Goal: Information Seeking & Learning: Compare options

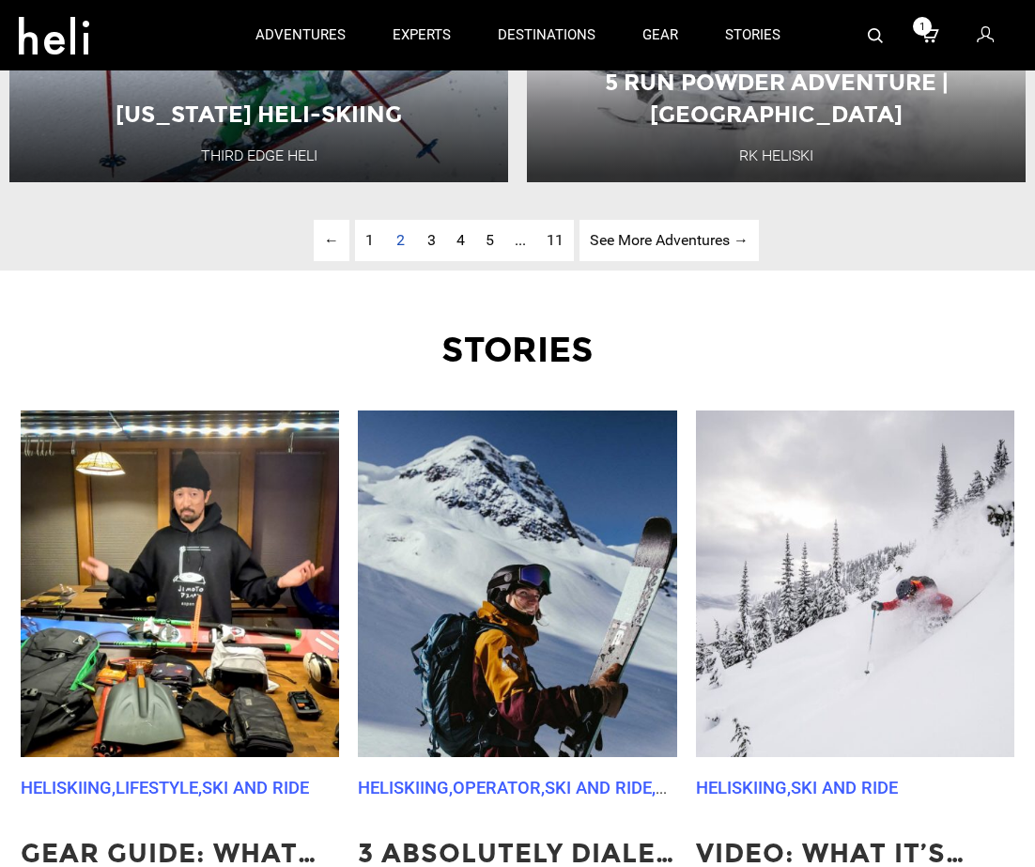
scroll to position [4881, 0]
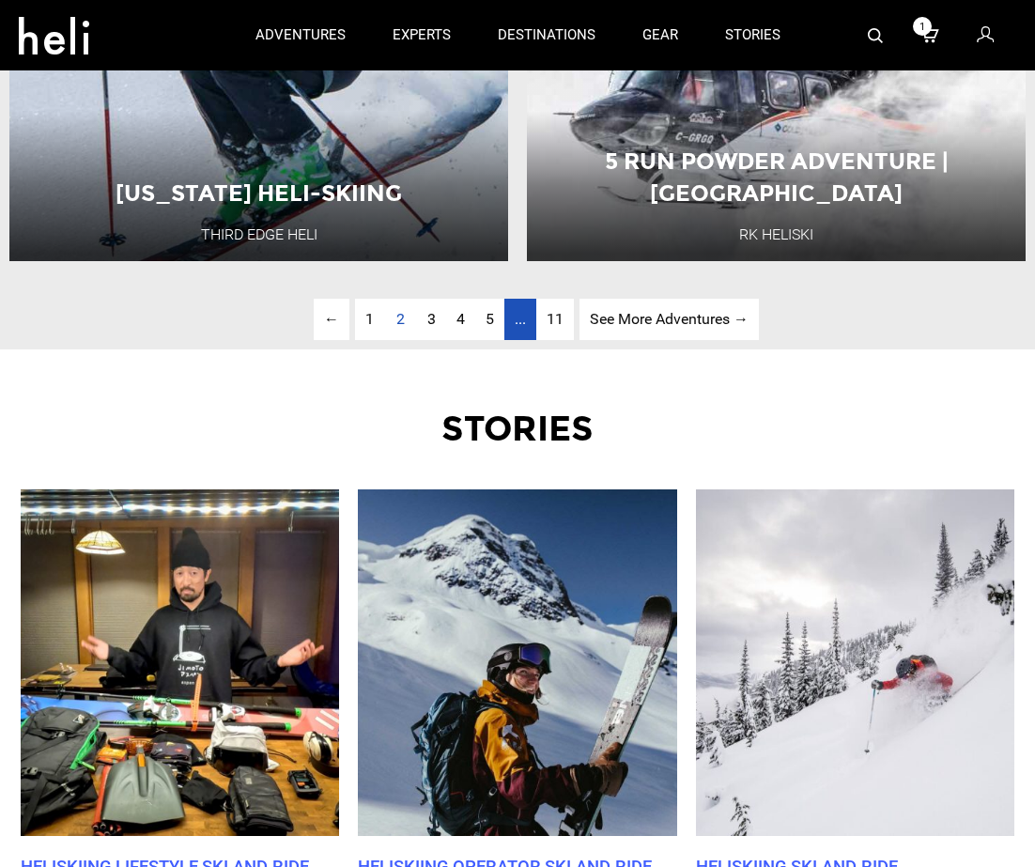
click at [521, 324] on span "..." at bounding box center [519, 319] width 11 height 18
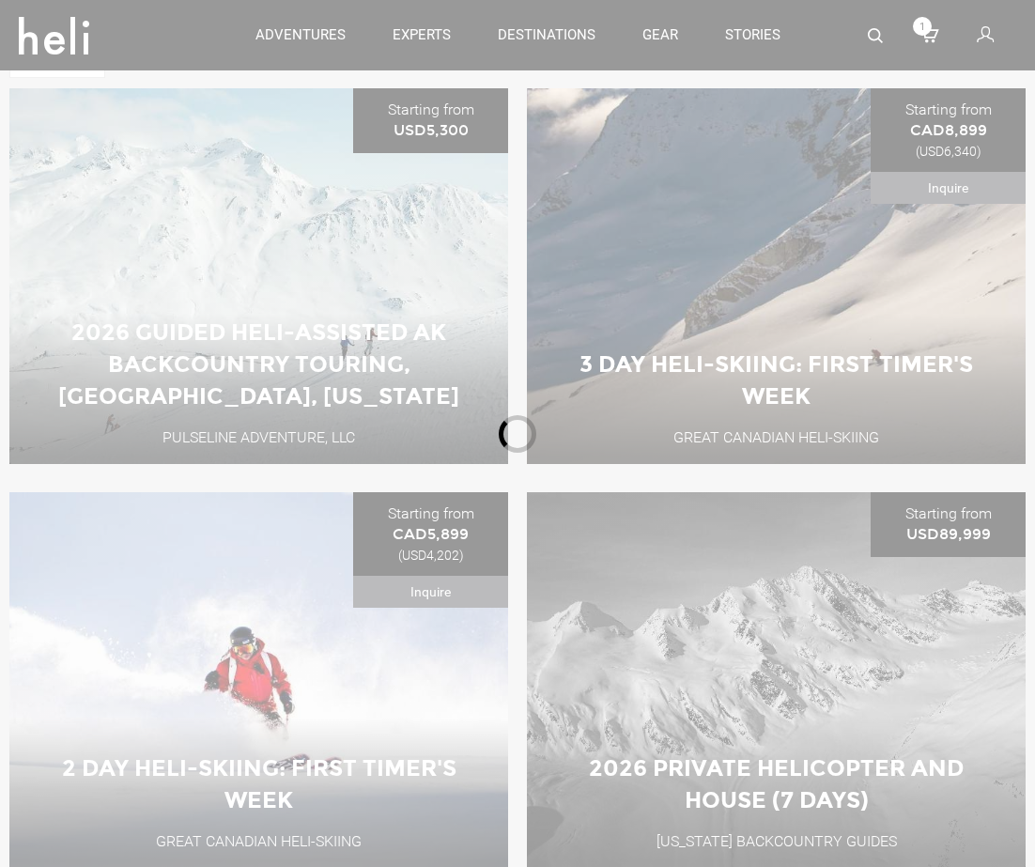
scroll to position [639, 0]
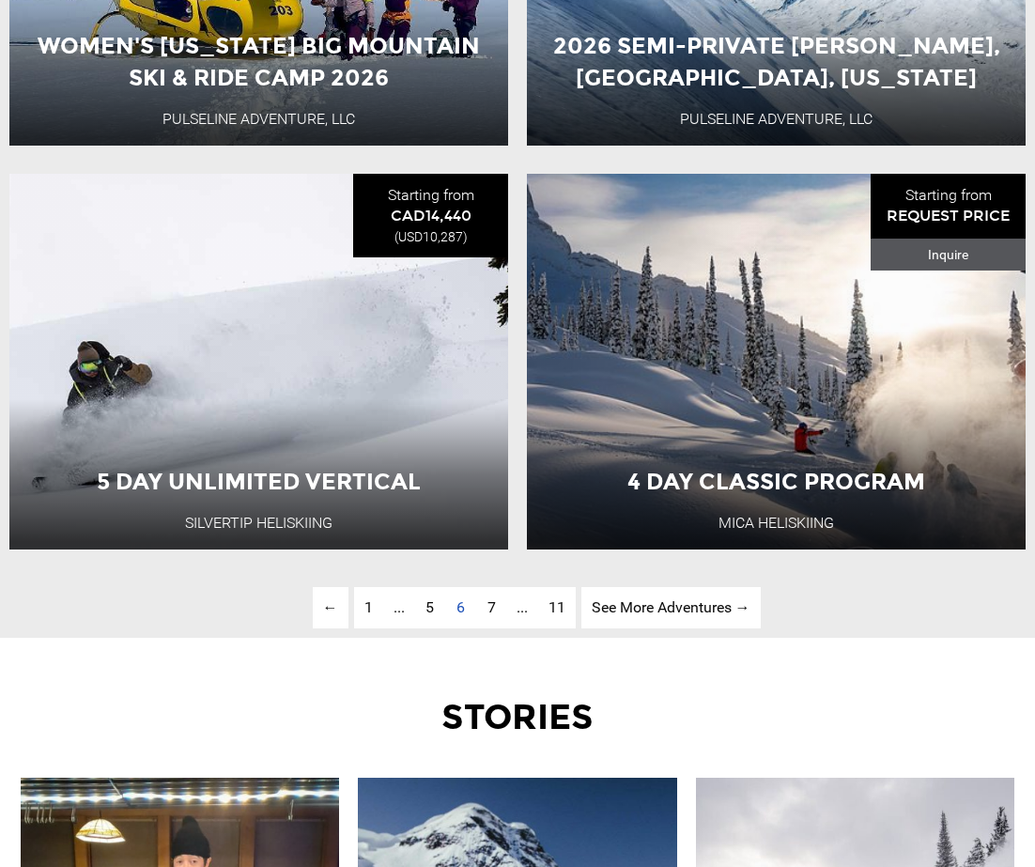
scroll to position [4601, 0]
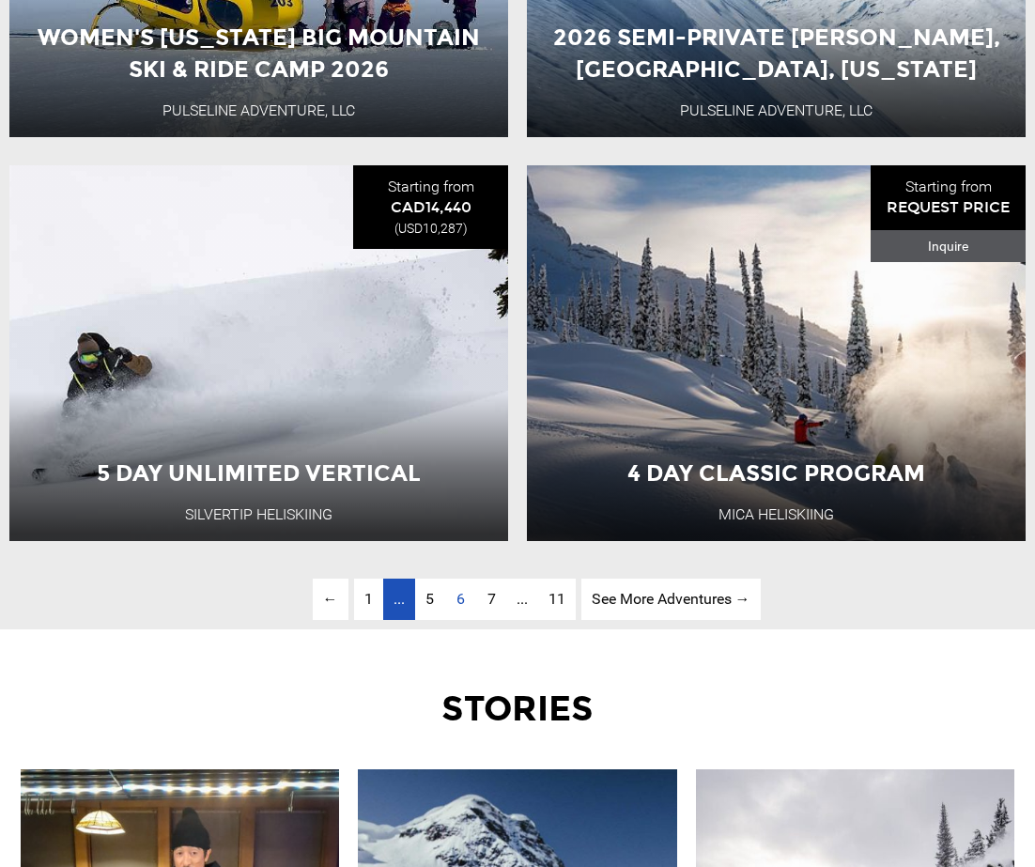
click at [405, 600] on link "page ..." at bounding box center [399, 599] width 32 height 42
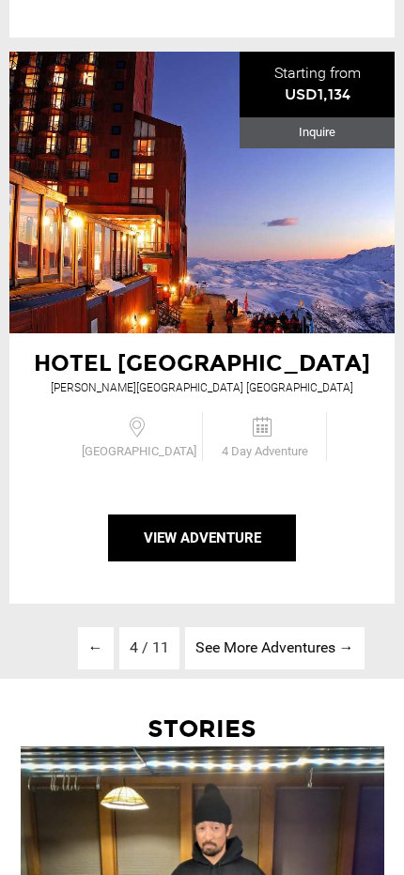
scroll to position [13431, 0]
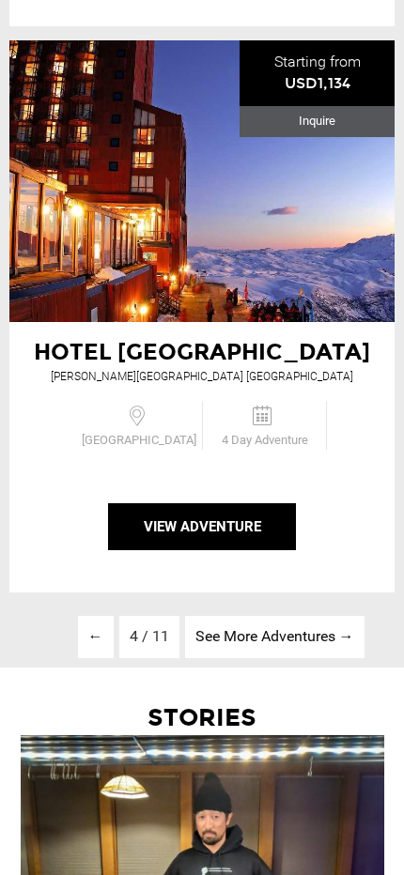
click at [156, 639] on li "4 / 11" at bounding box center [149, 637] width 60 height 42
click at [139, 637] on li "4 / 11" at bounding box center [149, 637] width 60 height 42
click at [246, 649] on link "See More Adventures → page" at bounding box center [274, 637] width 179 height 42
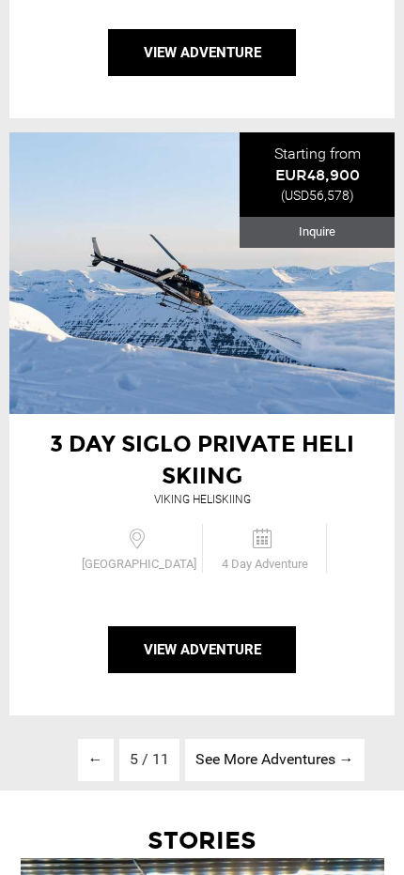
scroll to position [13310, 0]
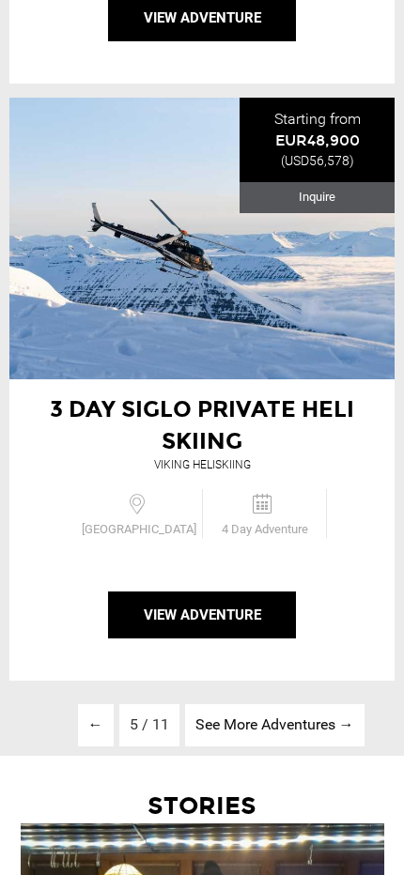
click at [144, 704] on li "5 / 11" at bounding box center [149, 725] width 60 height 42
click at [148, 704] on li "5 / 11" at bounding box center [149, 725] width 60 height 42
click at [130, 704] on li "5 / 11" at bounding box center [149, 725] width 60 height 42
click at [165, 704] on li "5 / 11" at bounding box center [149, 725] width 60 height 42
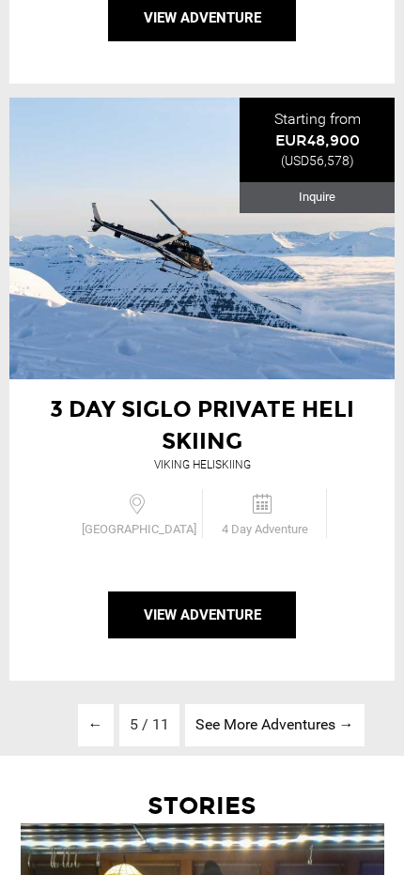
click at [270, 704] on link "See More Adventures → page" at bounding box center [274, 725] width 179 height 42
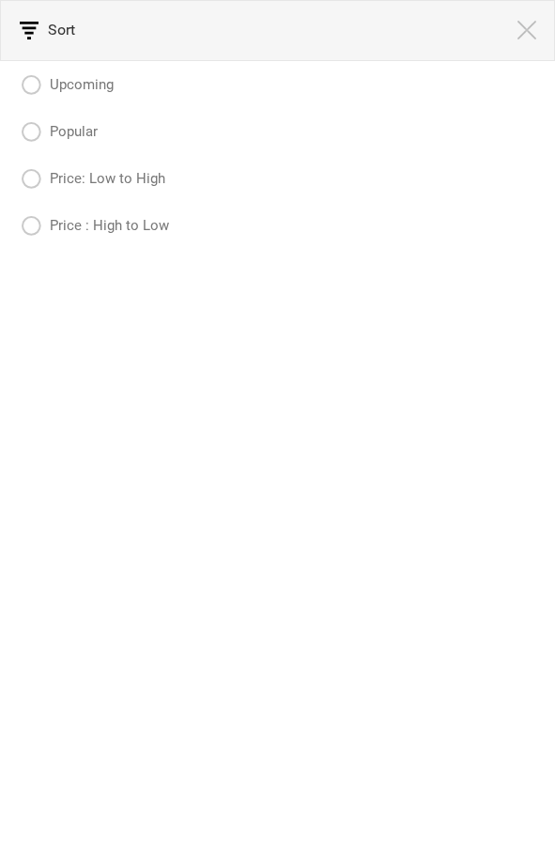
click at [527, 34] on img at bounding box center [526, 30] width 19 height 19
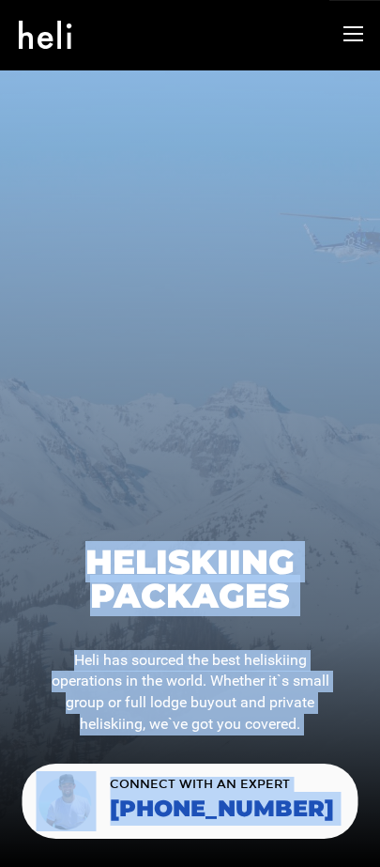
click at [380, 423] on html "adventures experts destinations gear stories search cart 1 sign in 1 search Sug…" at bounding box center [190, 433] width 380 height 867
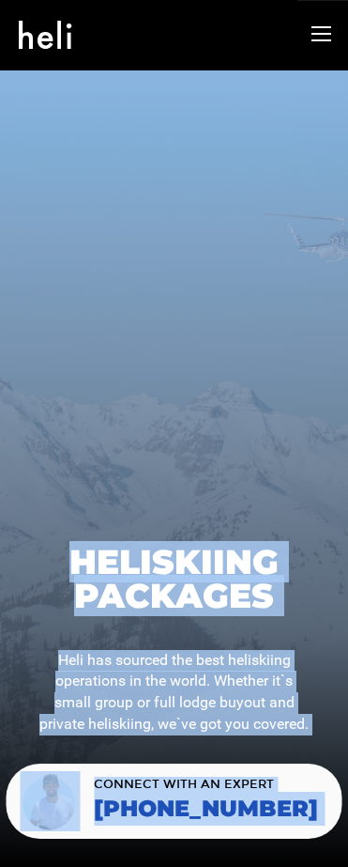
click at [233, 394] on div at bounding box center [174, 468] width 348 height 796
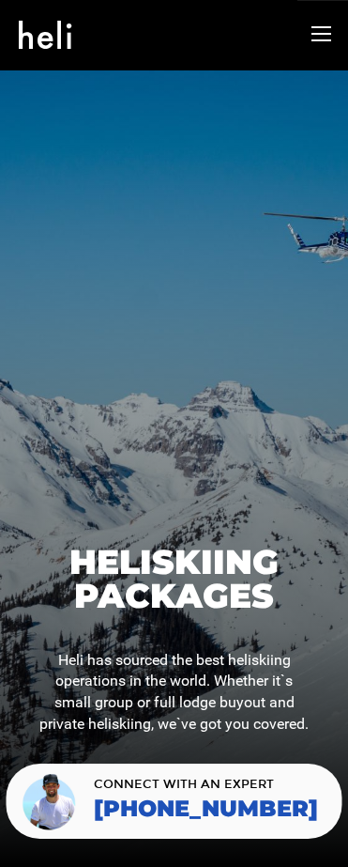
click at [233, 394] on div at bounding box center [174, 468] width 348 height 796
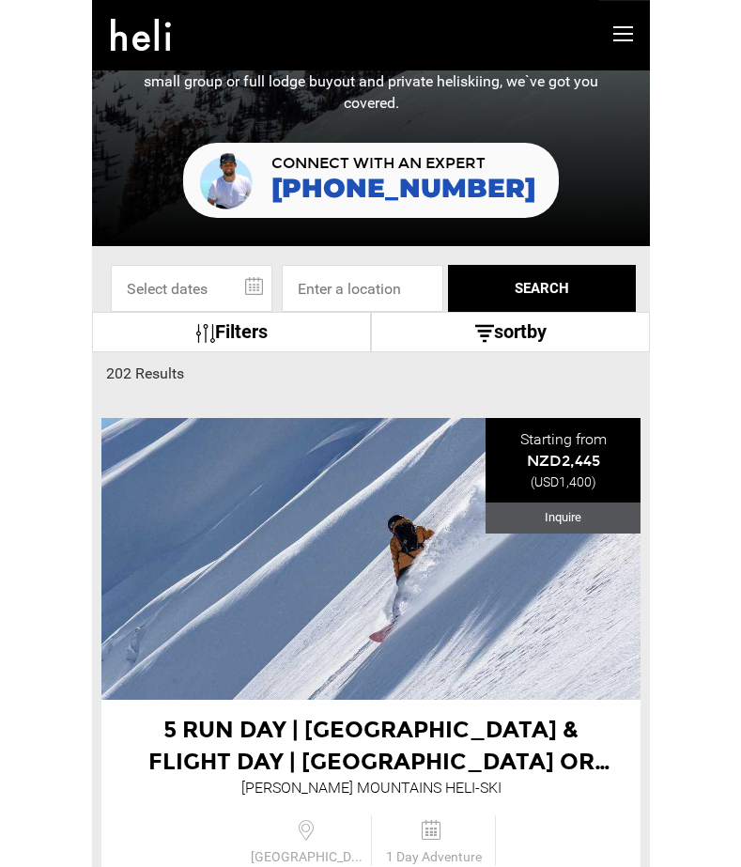
scroll to position [615, 0]
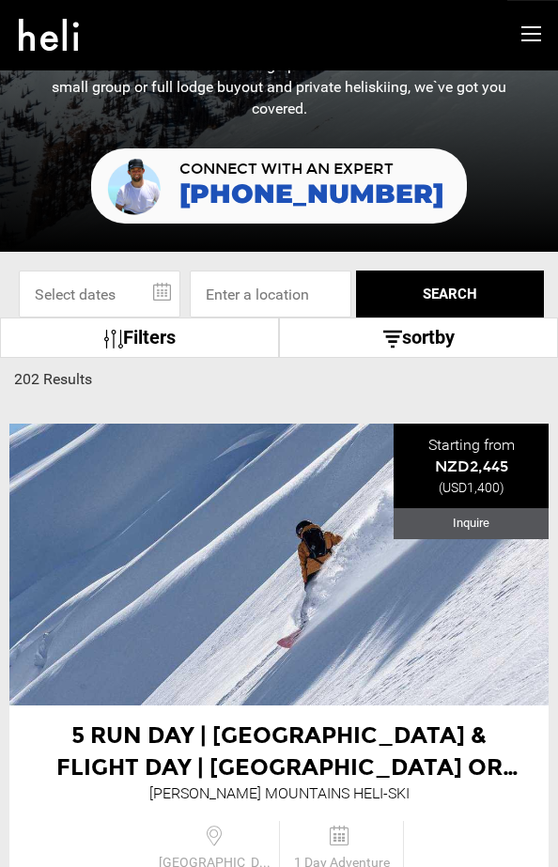
click at [213, 340] on link "Filters" at bounding box center [139, 337] width 279 height 40
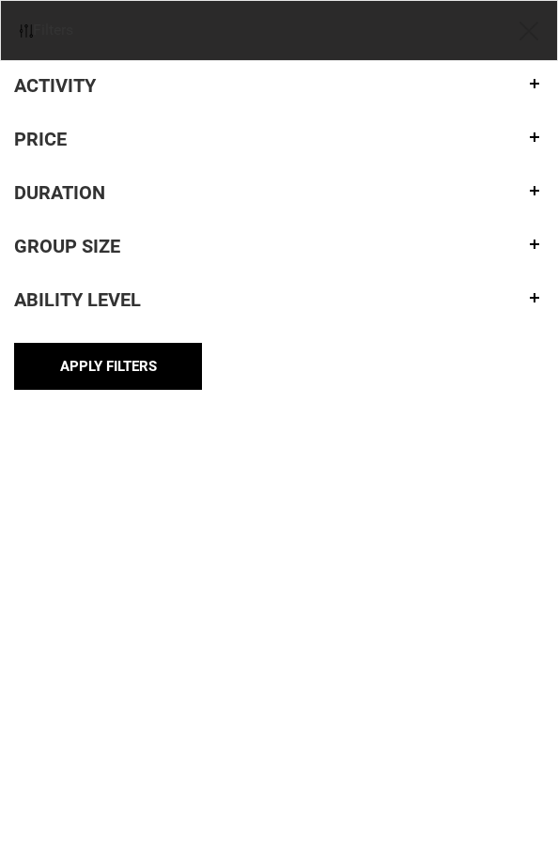
click at [121, 77] on h4 "Activity" at bounding box center [278, 85] width 529 height 21
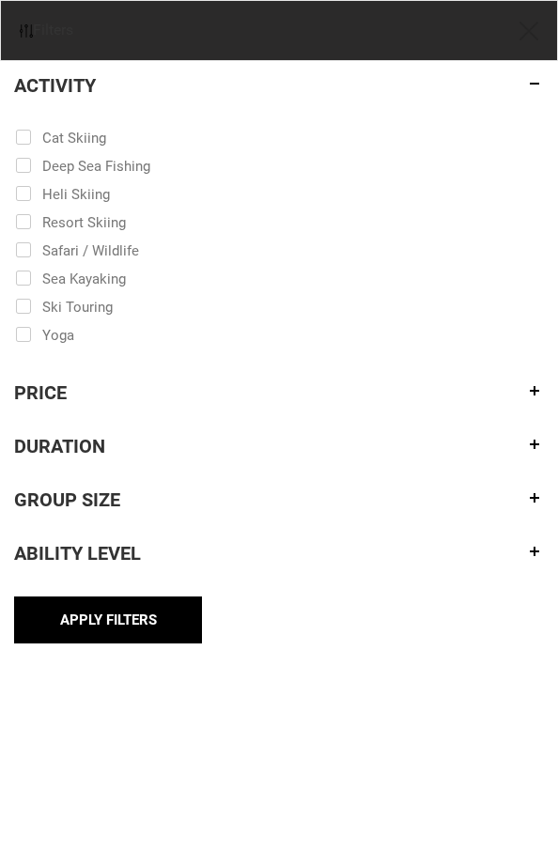
click at [77, 390] on h4 "Price" at bounding box center [278, 392] width 529 height 21
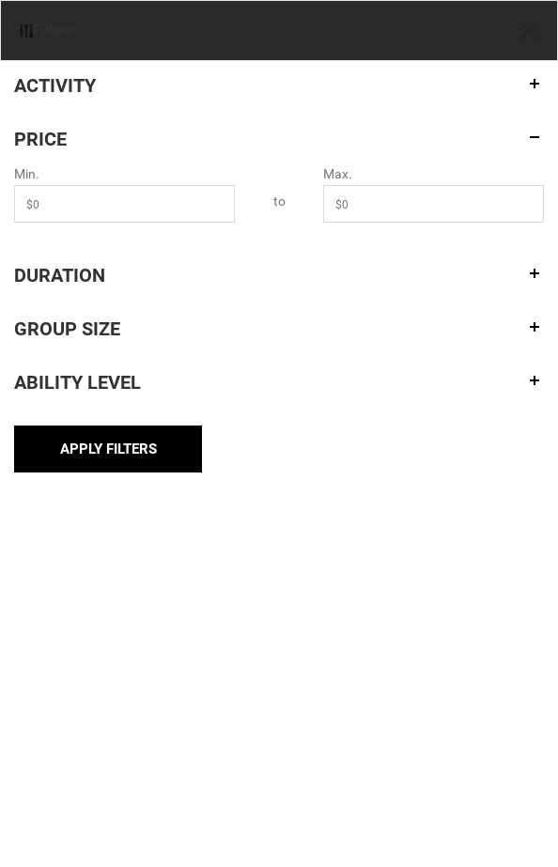
click at [100, 274] on h4 "Duration" at bounding box center [278, 275] width 529 height 21
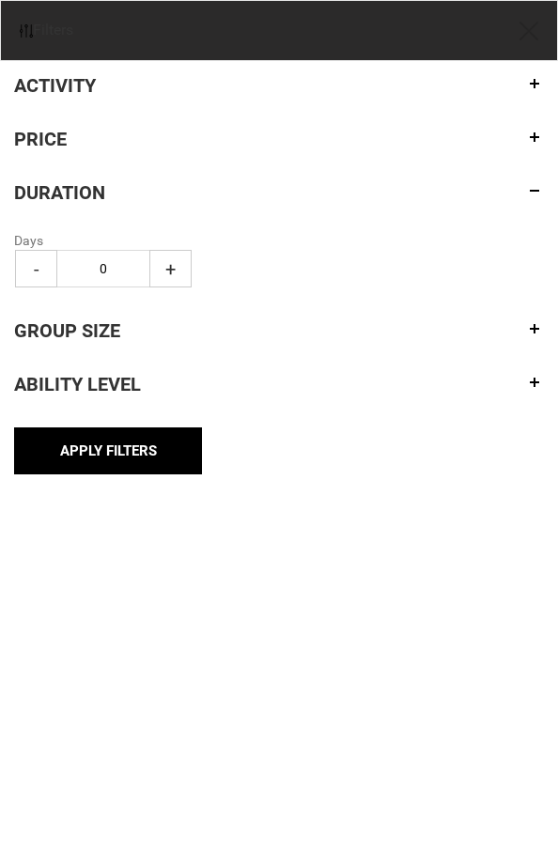
click at [110, 325] on h4 "Group size" at bounding box center [278, 330] width 529 height 21
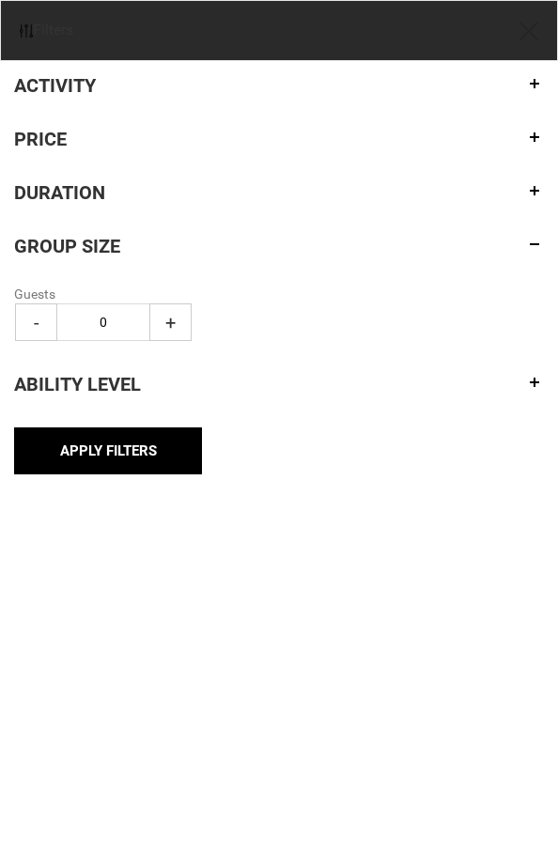
click at [106, 376] on h4 "Ability Level" at bounding box center [278, 384] width 529 height 21
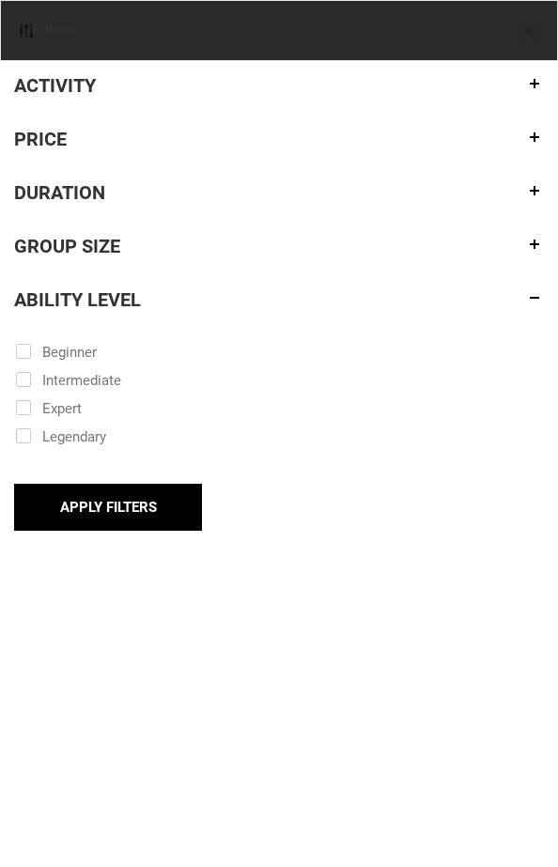
click at [528, 31] on img at bounding box center [528, 31] width 19 height 19
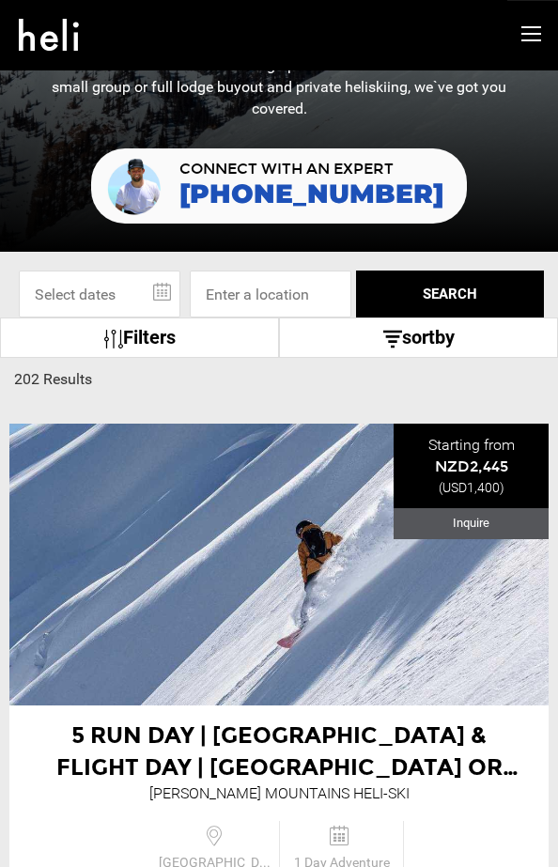
click at [406, 345] on link "sortby" at bounding box center [418, 337] width 279 height 40
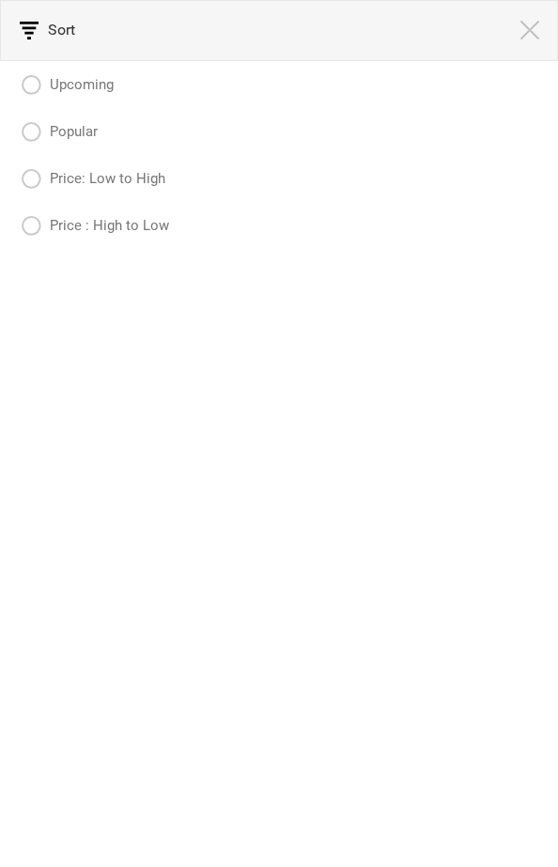
click at [533, 28] on img at bounding box center [529, 30] width 19 height 19
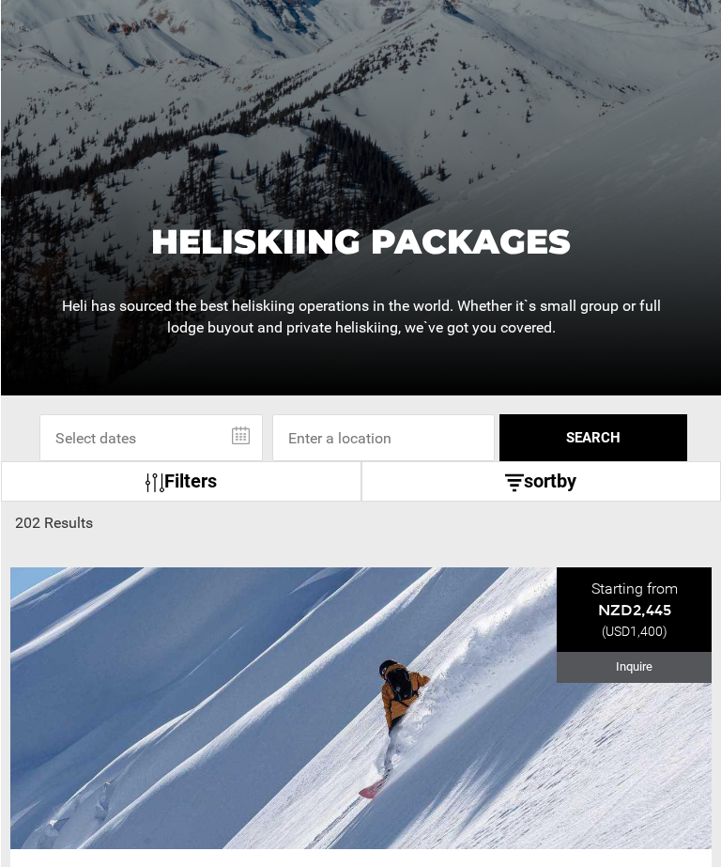
scroll to position [474, 0]
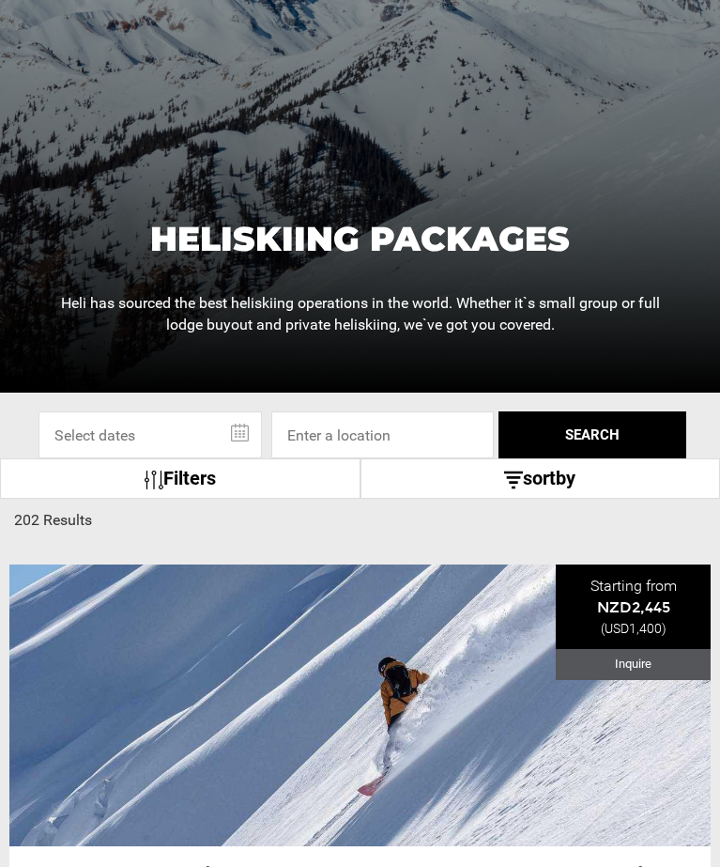
click at [26, 437] on div "Select Specific Dates Or Location [DATE] Su Mo Tu We Th Fr Sa 28 29 30 1 2 3 4 …" at bounding box center [360, 434] width 720 height 47
click at [323, 483] on link "Filters" at bounding box center [180, 478] width 361 height 40
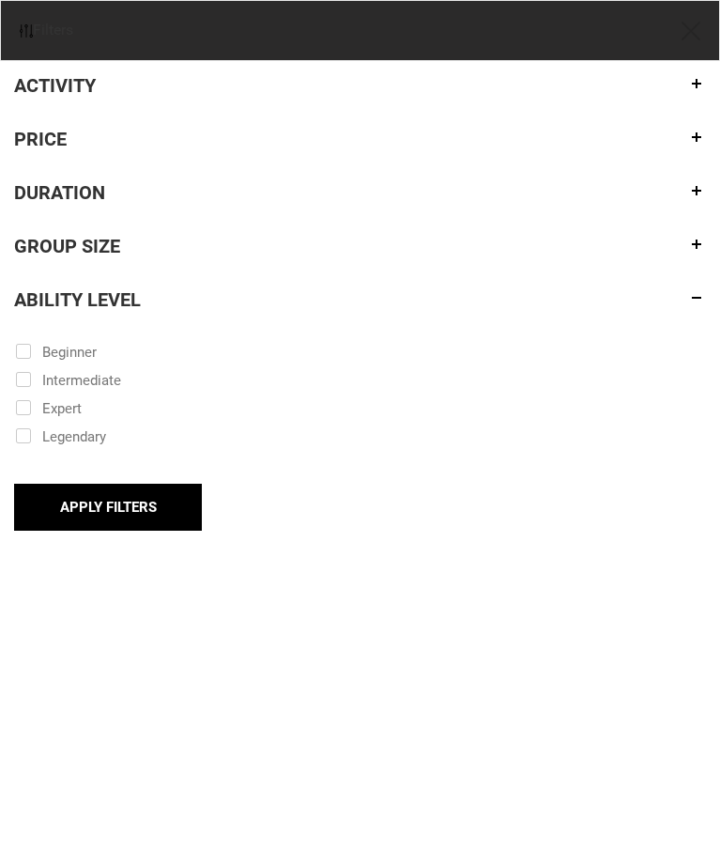
click at [30, 36] on img at bounding box center [26, 30] width 13 height 13
click at [692, 33] on img at bounding box center [691, 31] width 19 height 19
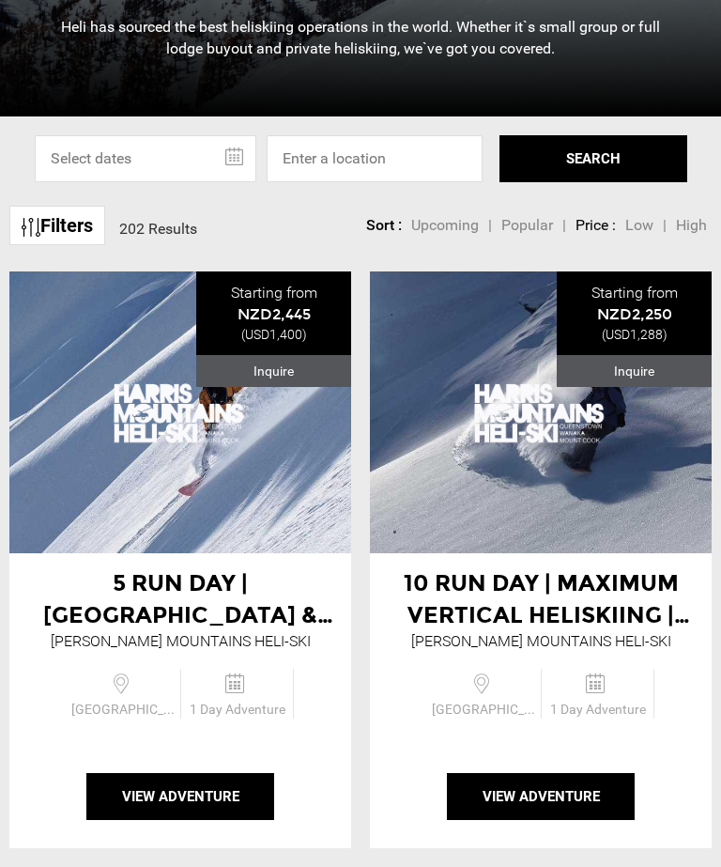
click at [85, 228] on link "Filters" at bounding box center [57, 226] width 96 height 40
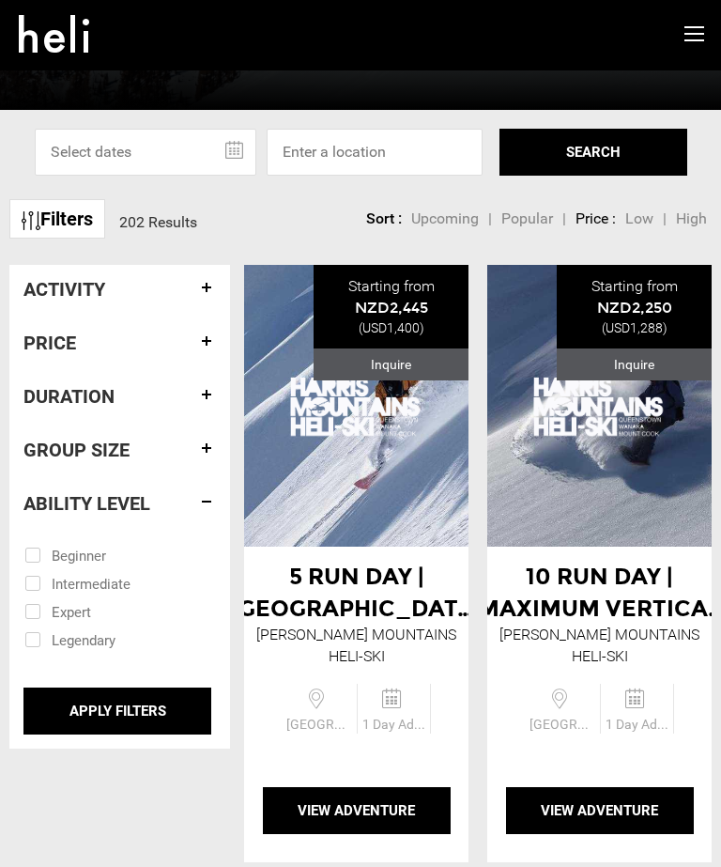
scroll to position [493, 0]
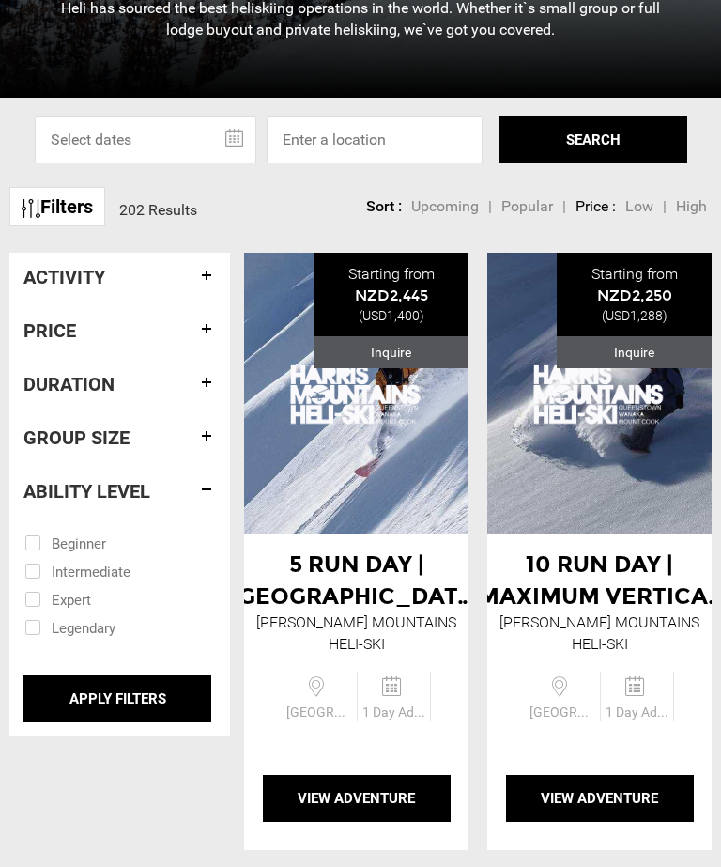
click at [210, 272] on h4 "Activity" at bounding box center [119, 277] width 192 height 21
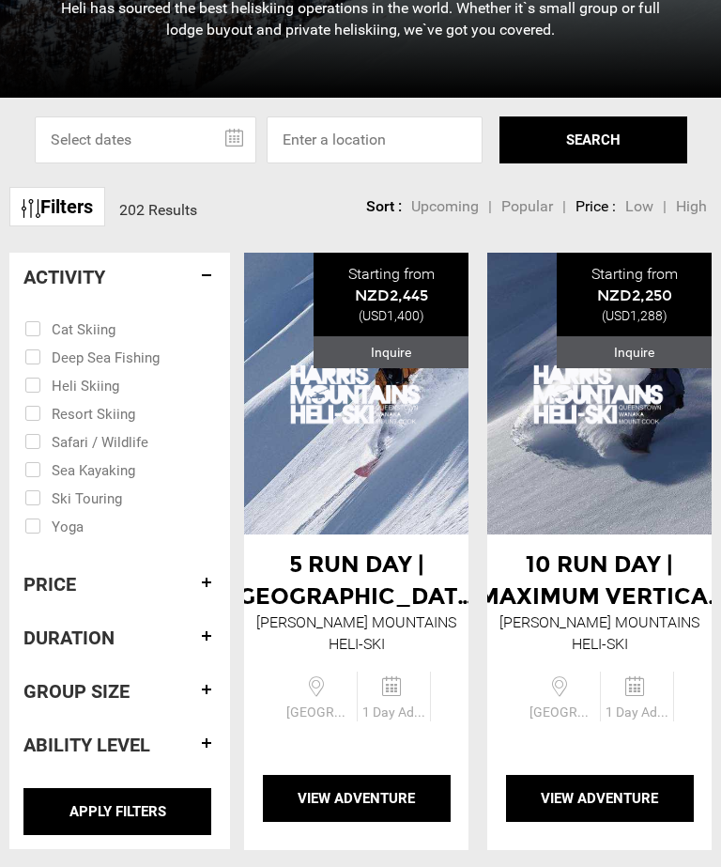
click at [204, 578] on h4 "Price" at bounding box center [119, 584] width 192 height 21
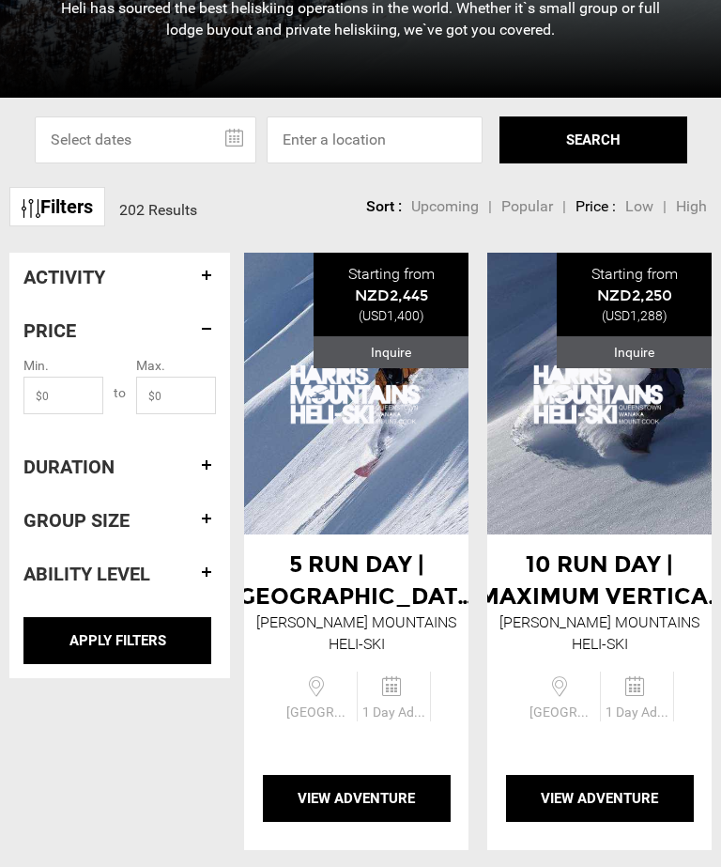
click at [216, 476] on div "Activity Cat Skiing Deep Sea Fishing Heli Skiing Resort Skiing Safari / Wildlif…" at bounding box center [119, 425] width 221 height 345
click at [210, 463] on h4 "Duration" at bounding box center [119, 466] width 192 height 21
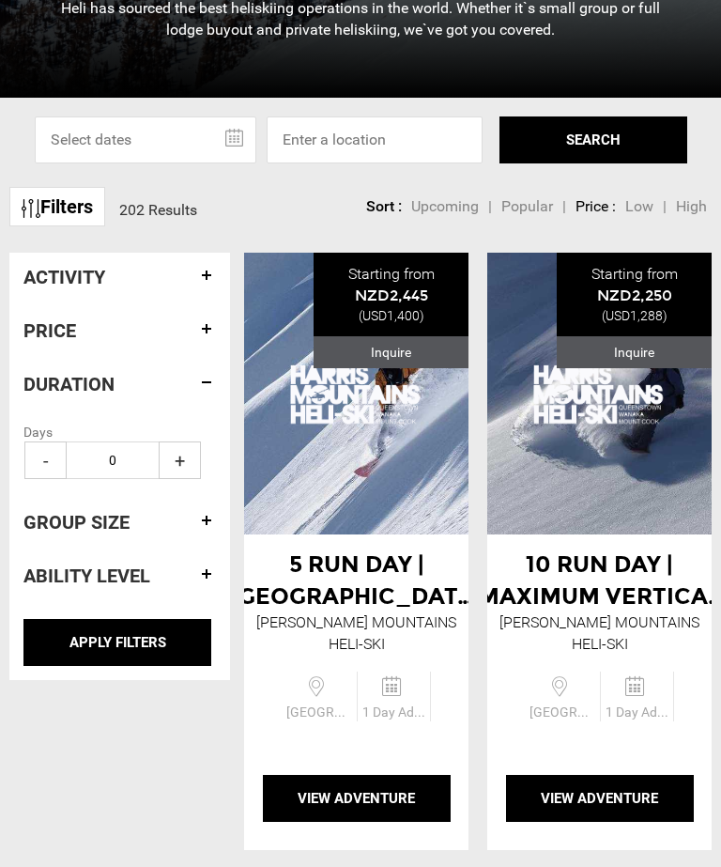
click at [203, 515] on h4 "Group size" at bounding box center [119, 522] width 192 height 21
click at [199, 566] on h4 "Ability Level" at bounding box center [119, 575] width 192 height 21
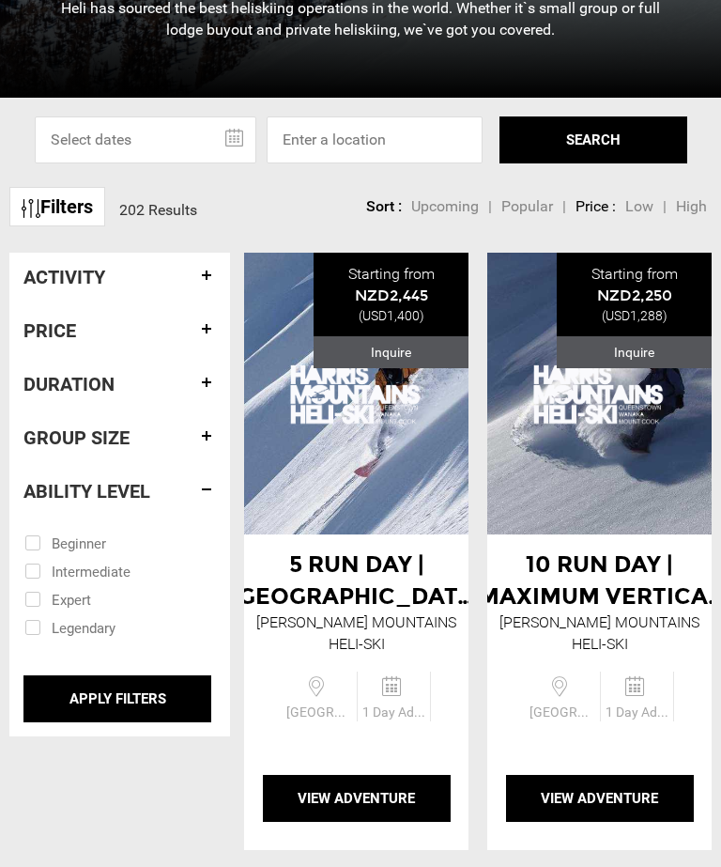
click at [207, 281] on h4 "Activity" at bounding box center [119, 277] width 192 height 21
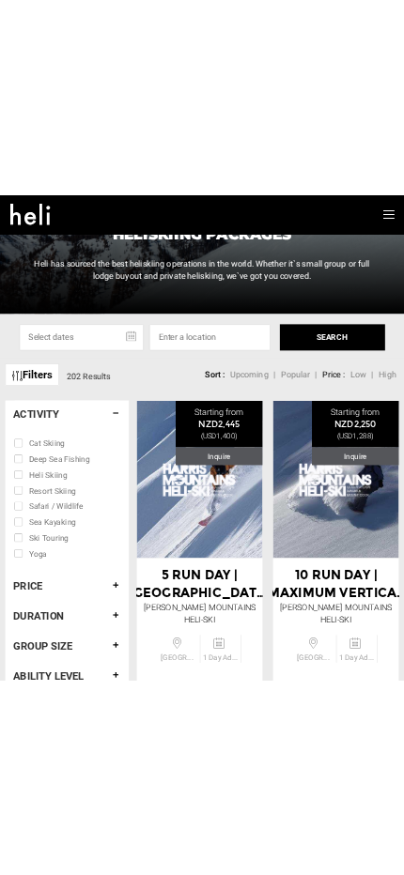
scroll to position [376, 0]
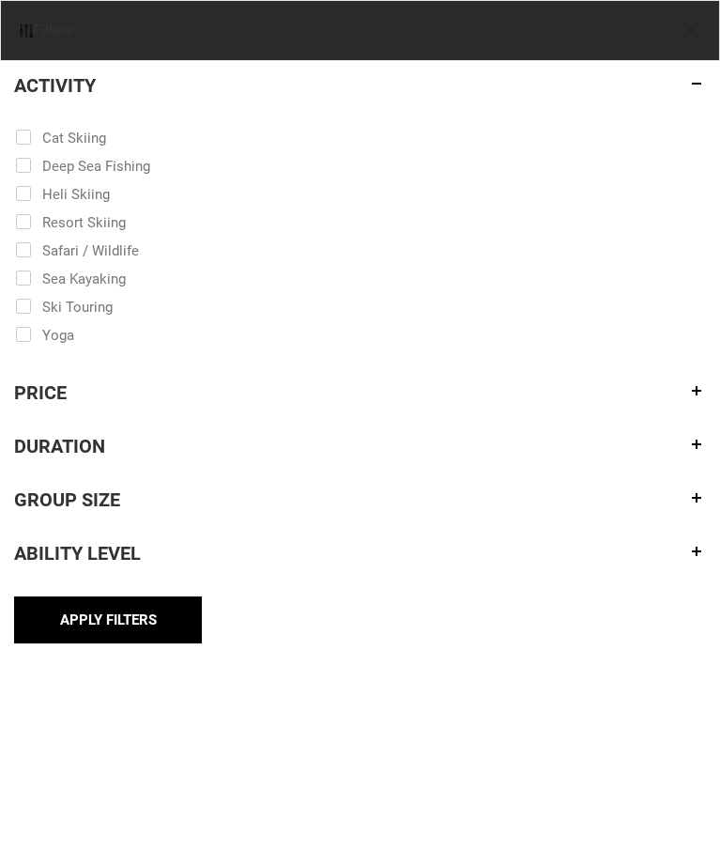
click at [698, 33] on img at bounding box center [691, 31] width 19 height 19
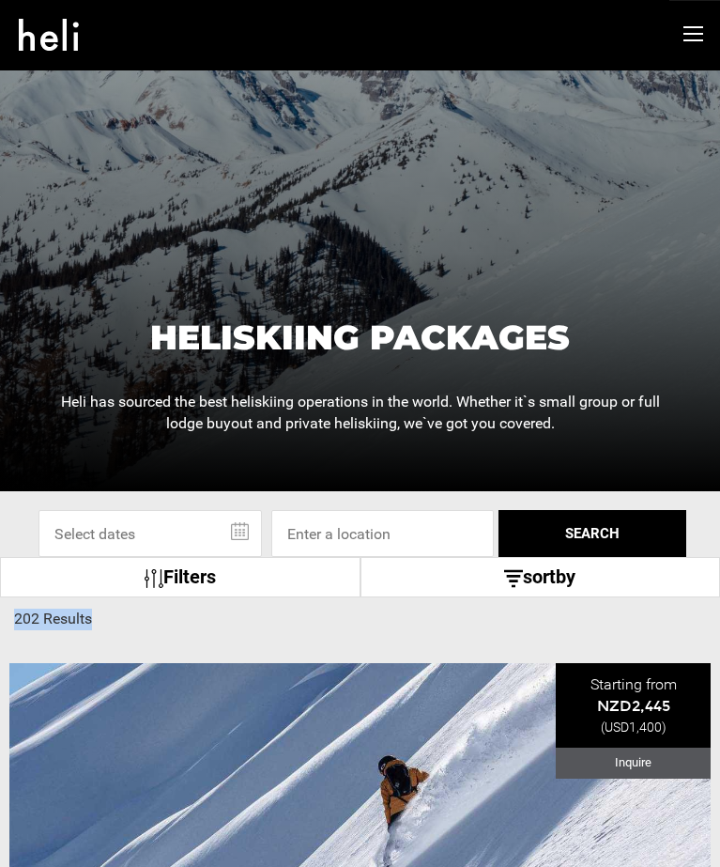
drag, startPoint x: 93, startPoint y: 618, endPoint x: 13, endPoint y: 618, distance: 79.8
click at [13, 618] on span "202 Results" at bounding box center [360, 619] width 720 height 22
copy span "202 Results"
click at [411, 614] on span "202 Results" at bounding box center [360, 619] width 720 height 22
click at [613, 583] on link "sortby" at bounding box center [541, 577] width 361 height 40
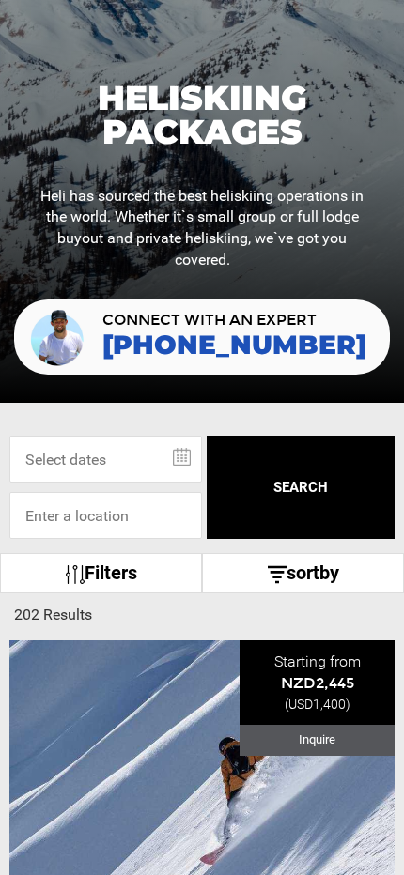
scroll to position [473, 0]
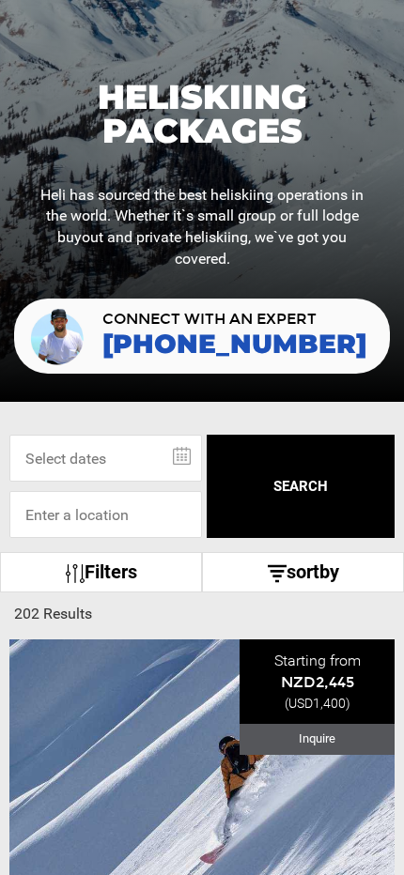
click at [150, 578] on link "Filters" at bounding box center [101, 572] width 202 height 40
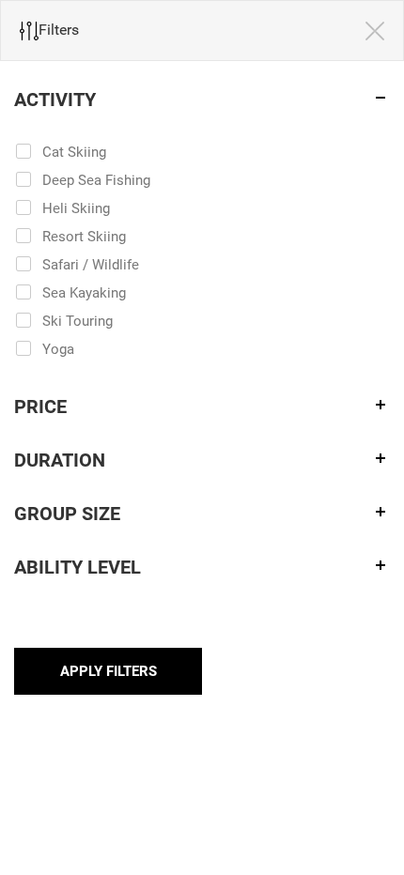
click at [376, 34] on img at bounding box center [374, 31] width 19 height 19
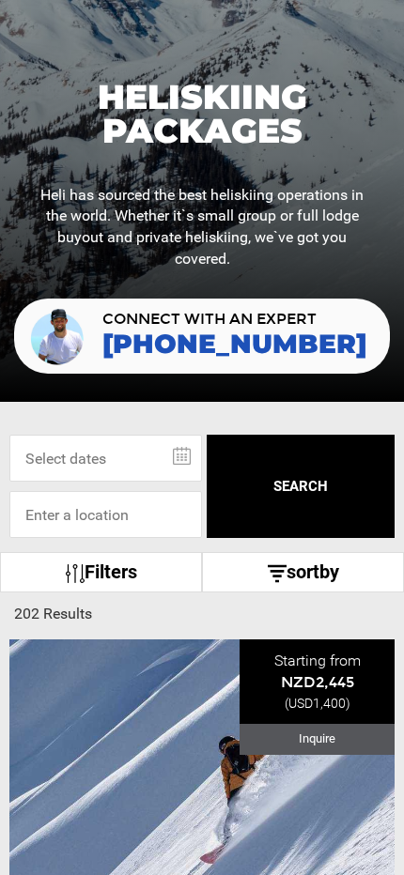
click at [314, 580] on link "sortby" at bounding box center [303, 572] width 202 height 40
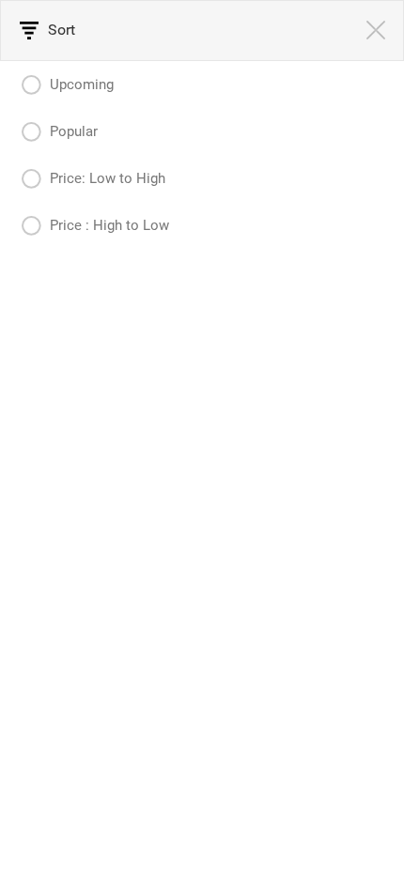
click at [86, 90] on label "Upcoming" at bounding box center [67, 85] width 93 height 23
click at [23, 90] on input "Upcoming" at bounding box center [16, 82] width 12 height 47
radio input "true"
click at [383, 35] on img at bounding box center [375, 30] width 19 height 19
